Goal: Task Accomplishment & Management: Use online tool/utility

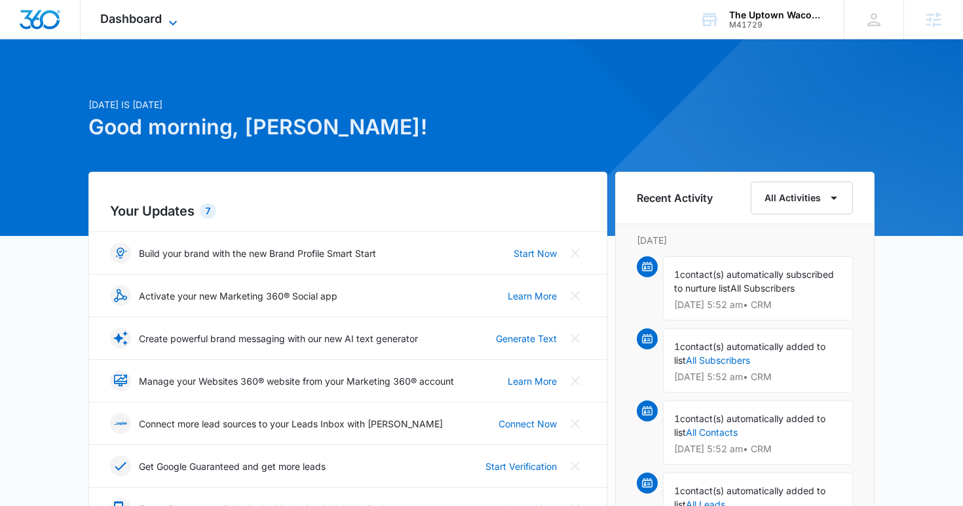
click at [160, 12] on span "Dashboard" at bounding box center [131, 19] width 62 height 14
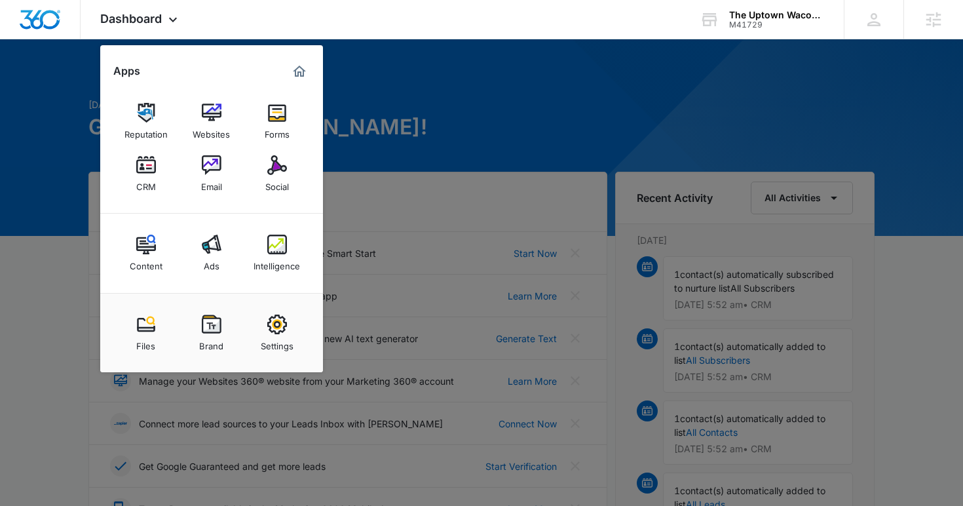
click at [203, 168] on img at bounding box center [212, 165] width 20 height 20
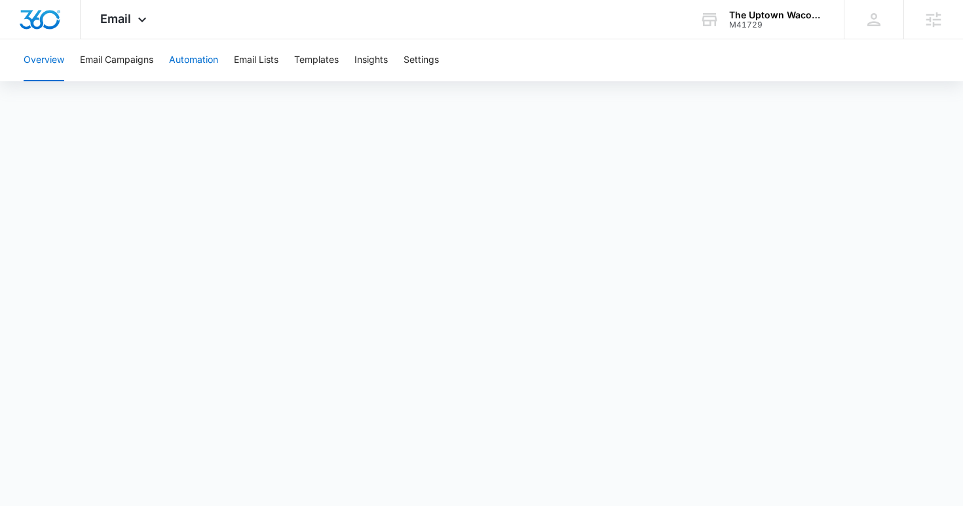
click at [206, 67] on button "Automation" at bounding box center [193, 60] width 49 height 42
